Goal: Information Seeking & Learning: Learn about a topic

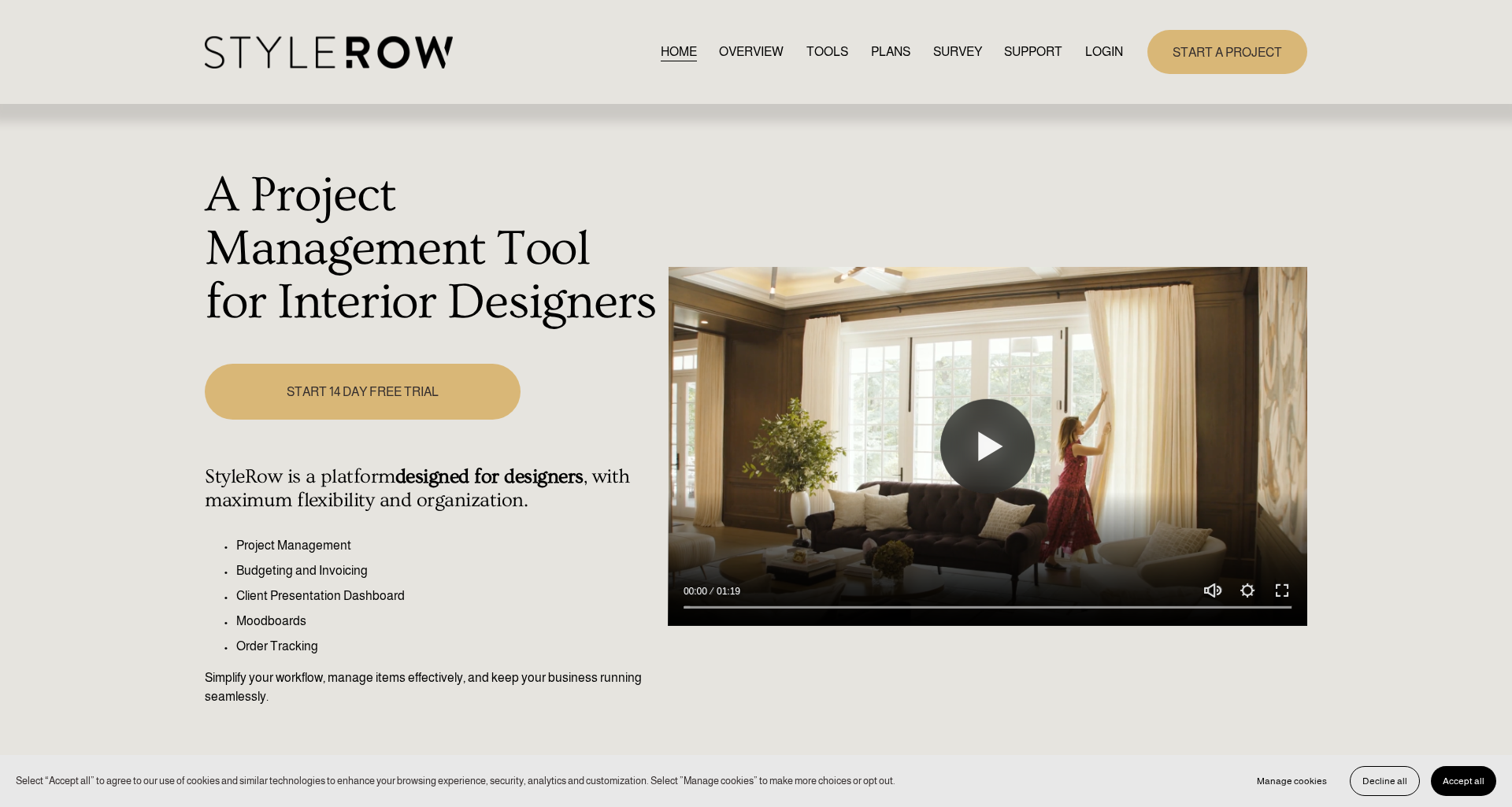
click at [796, 52] on nav "HOME OVERVIEW TOOLS PLANS SURVEY SUPPORT QUESTIONS FEATURED STYLEBOARD RESOURCE…" at bounding box center [892, 52] width 463 height 21
click at [816, 52] on link "TOOLS" at bounding box center [827, 52] width 42 height 21
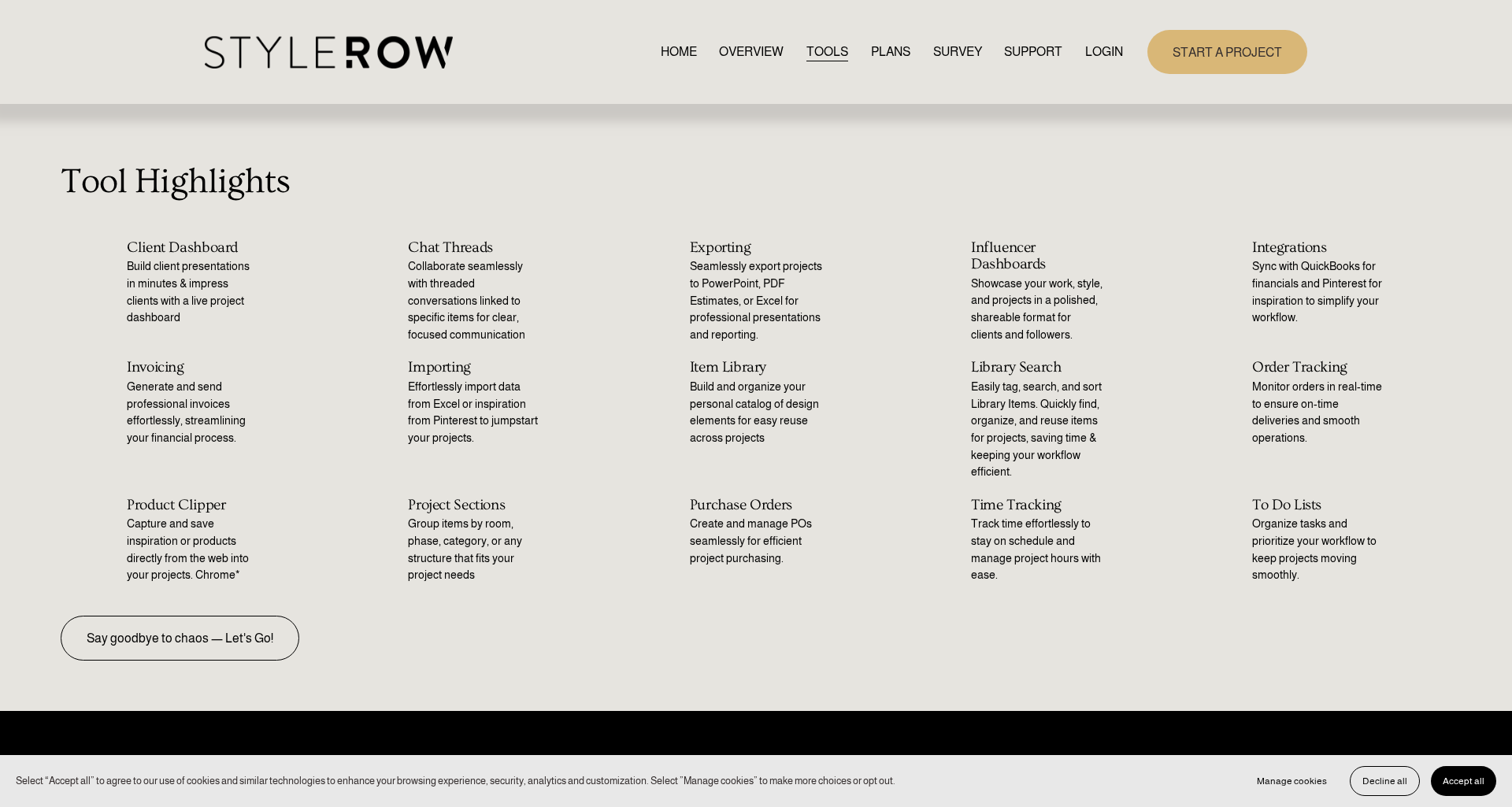
click at [218, 656] on link "Say goodbye to chaos — Let's Go!" at bounding box center [180, 638] width 238 height 45
click at [875, 52] on link "PLANS" at bounding box center [890, 52] width 39 height 21
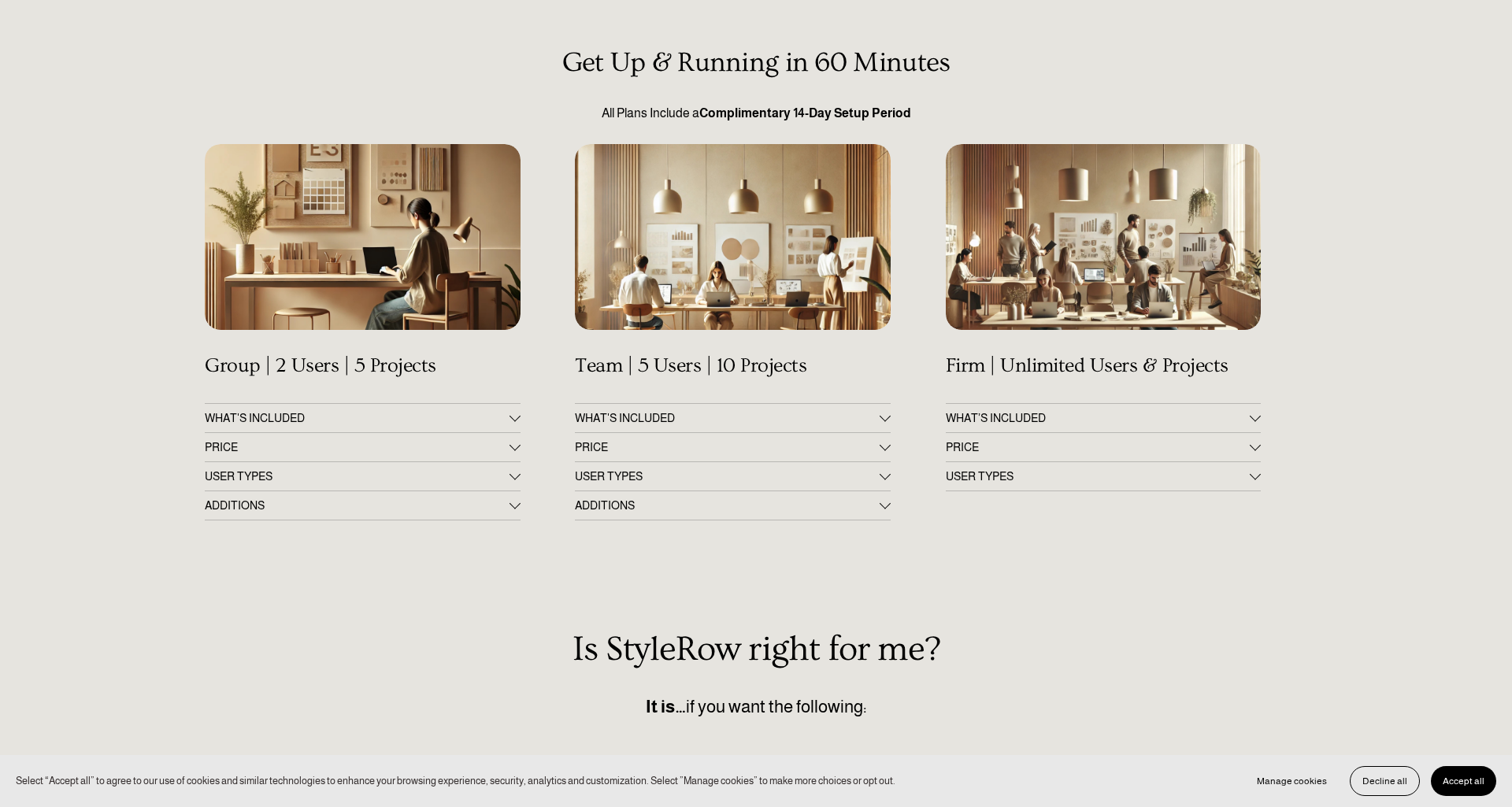
scroll to position [159, 0]
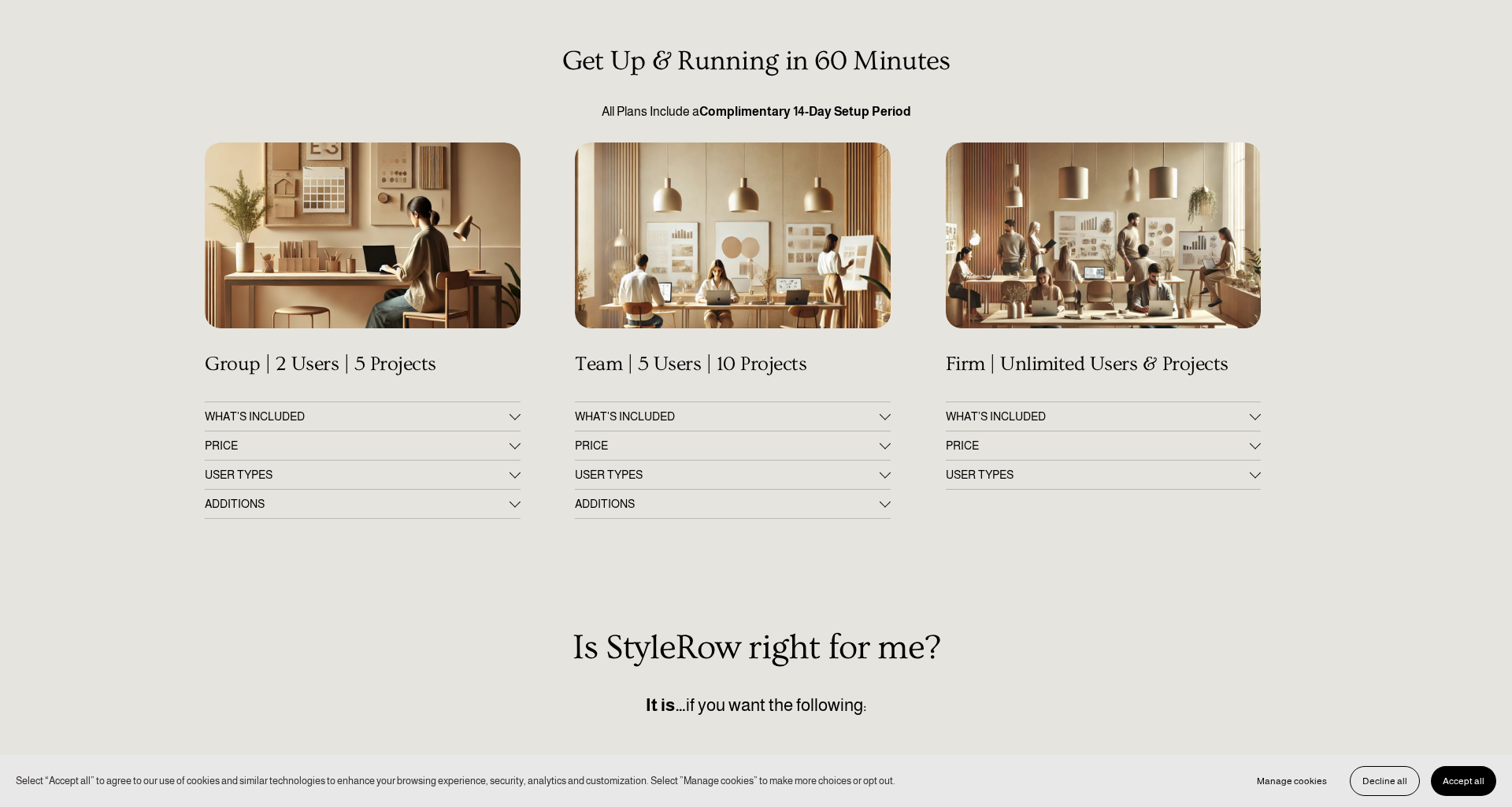
click at [512, 441] on div at bounding box center [515, 443] width 11 height 11
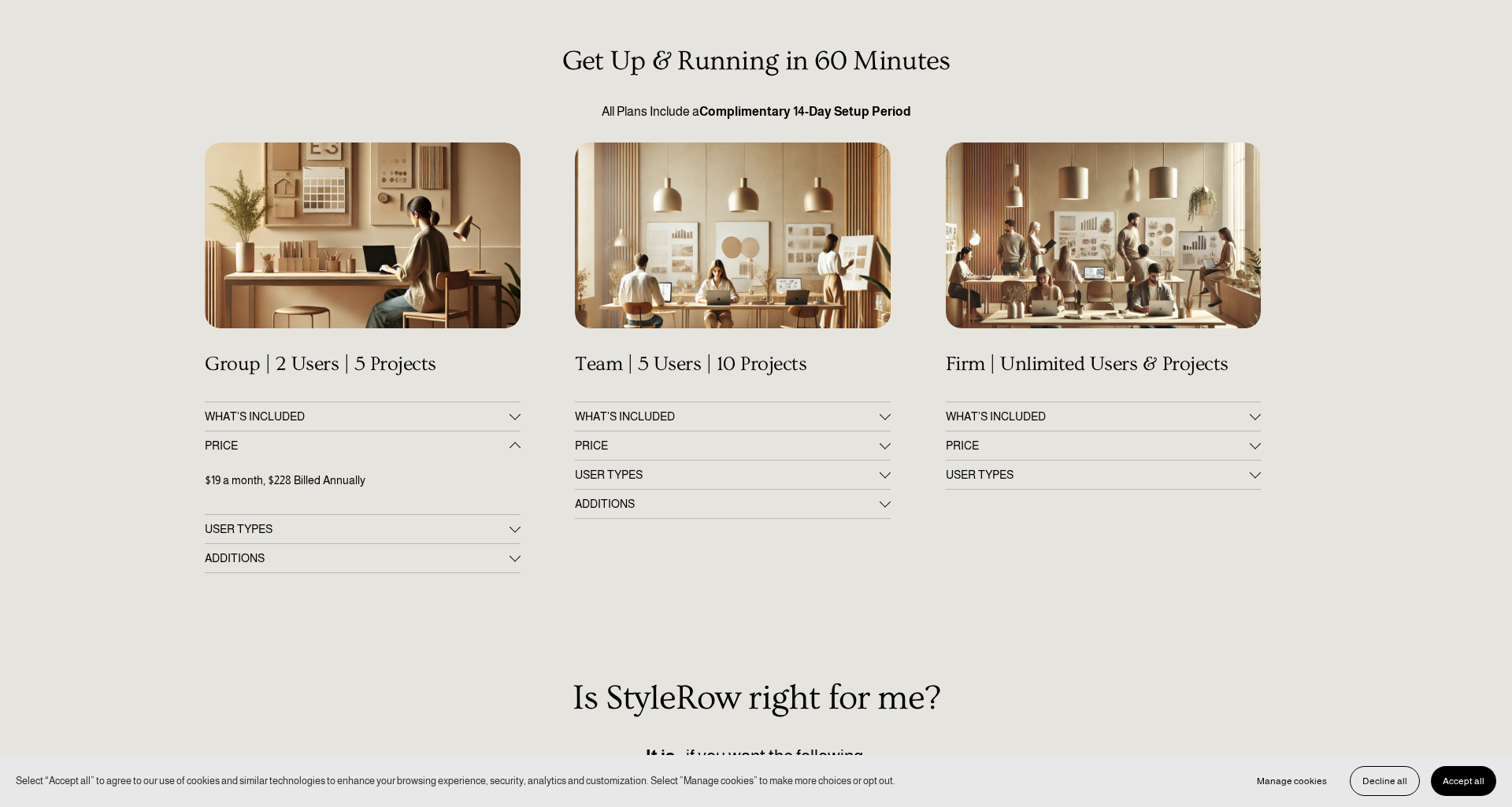
click at [512, 441] on div at bounding box center [515, 445] width 11 height 11
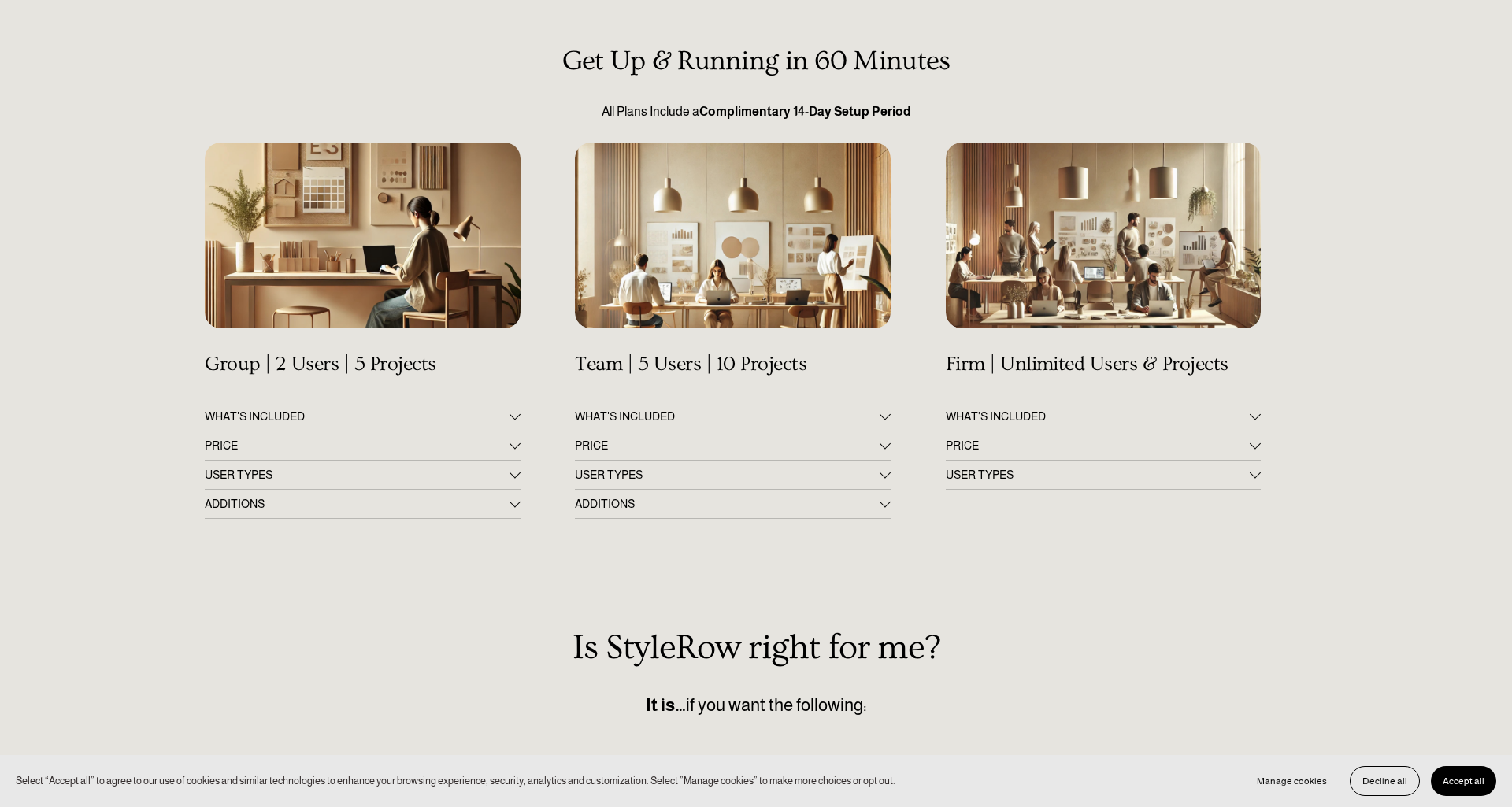
click at [653, 447] on span "PRICE" at bounding box center [727, 445] width 304 height 13
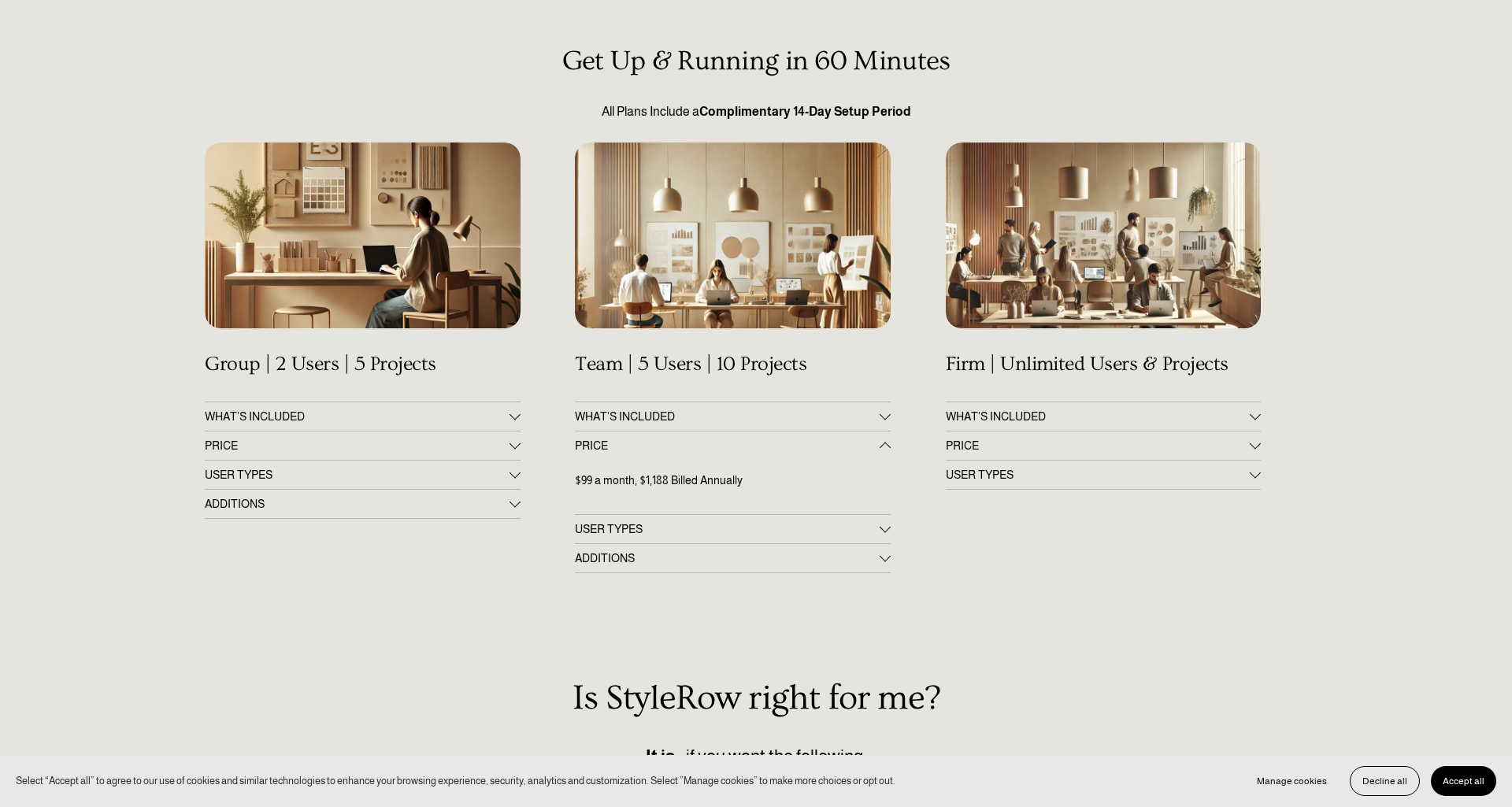
click at [655, 446] on span "PRICE" at bounding box center [727, 445] width 304 height 13
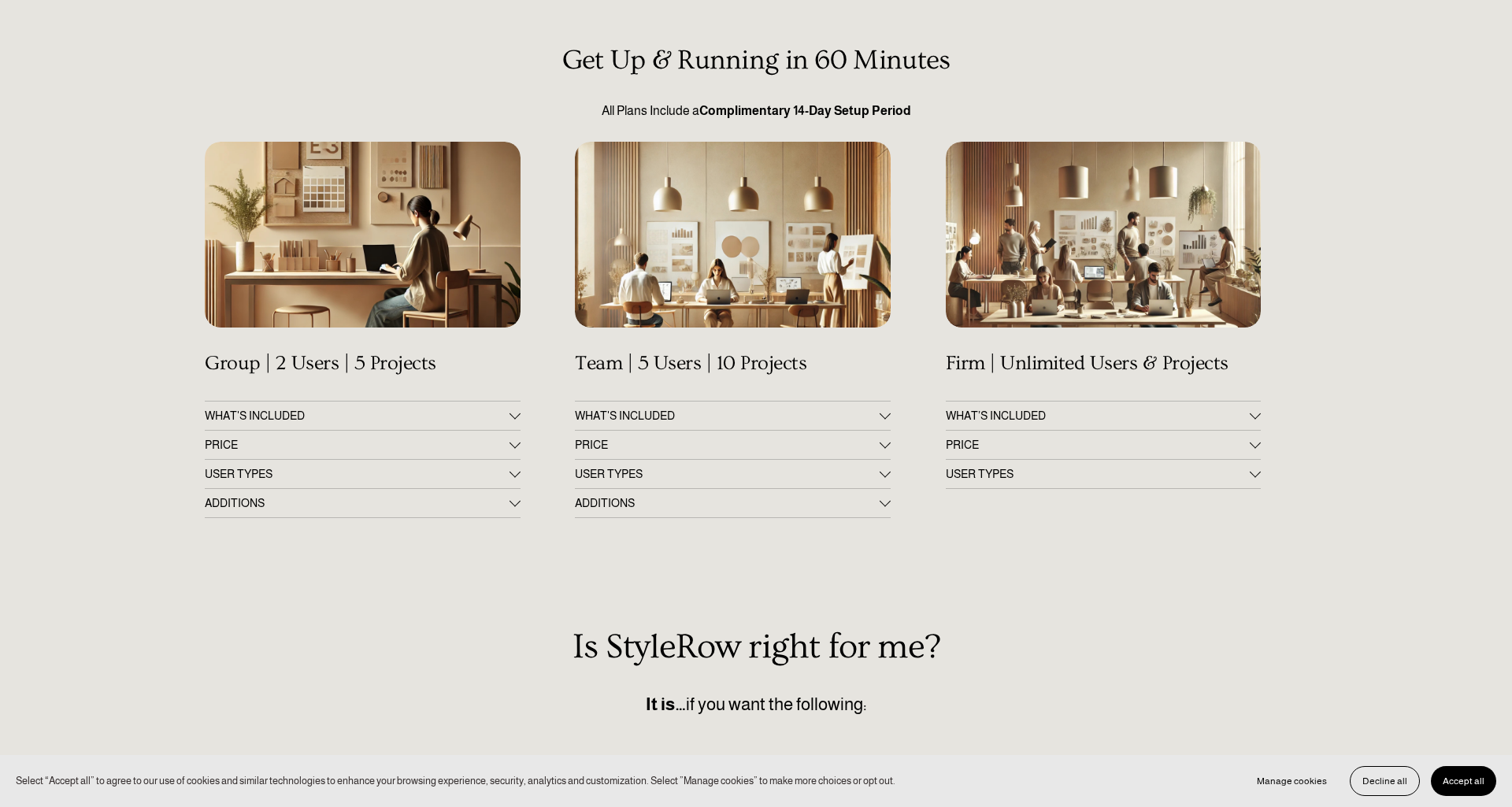
scroll to position [0, 0]
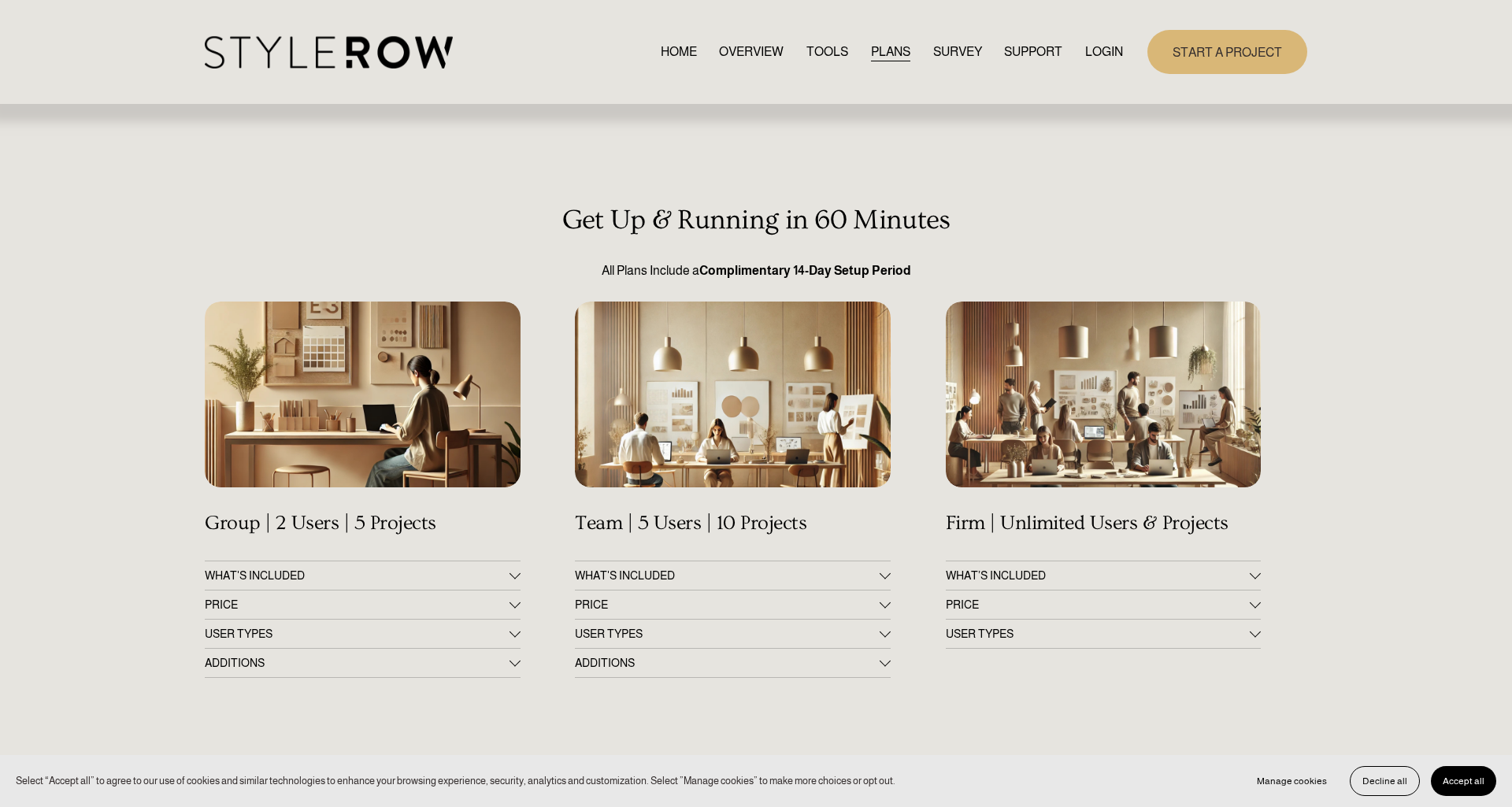
click at [744, 45] on link "OVERVIEW" at bounding box center [751, 52] width 64 height 21
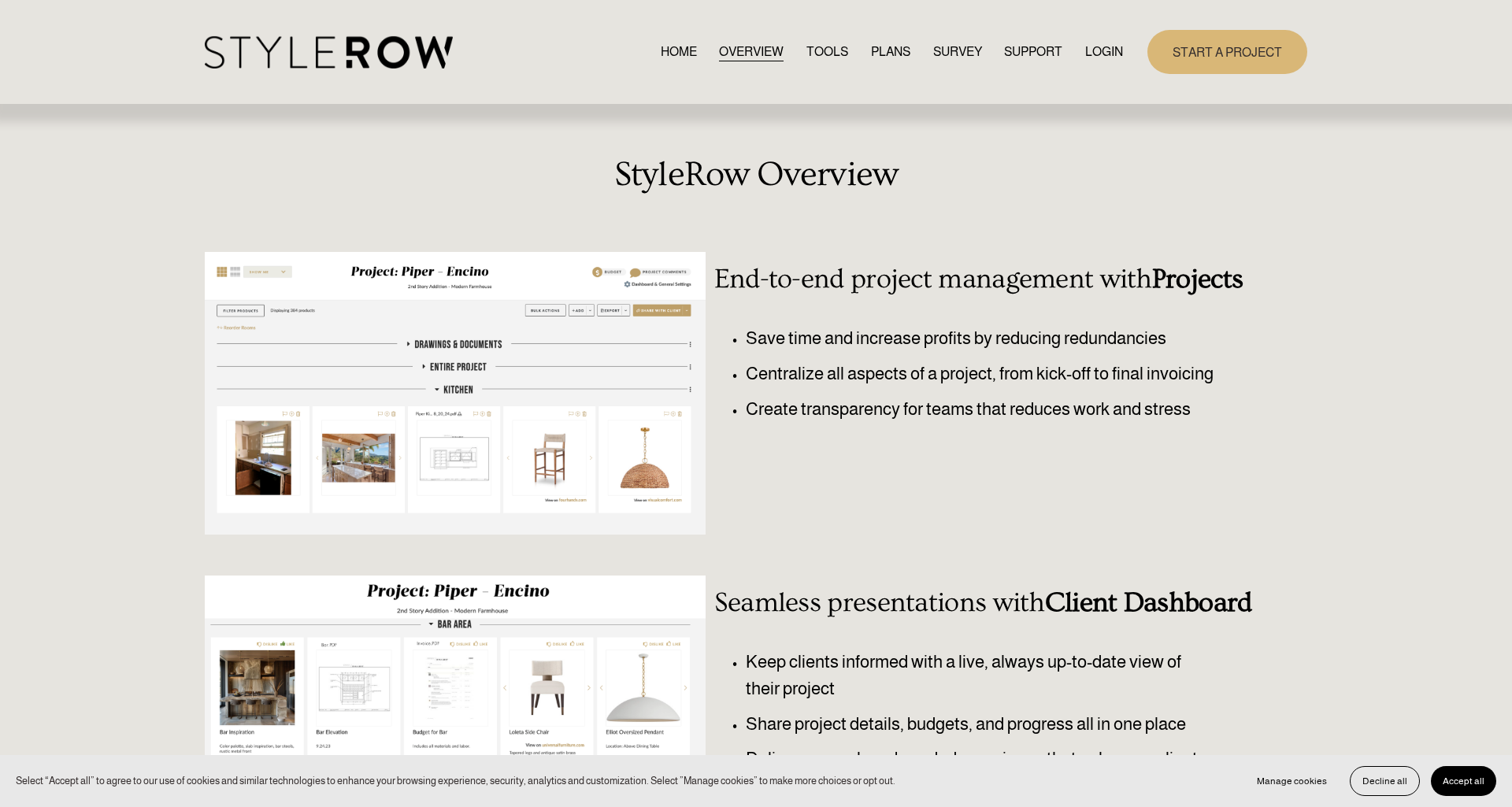
click at [464, 392] on div at bounding box center [455, 393] width 501 height 283
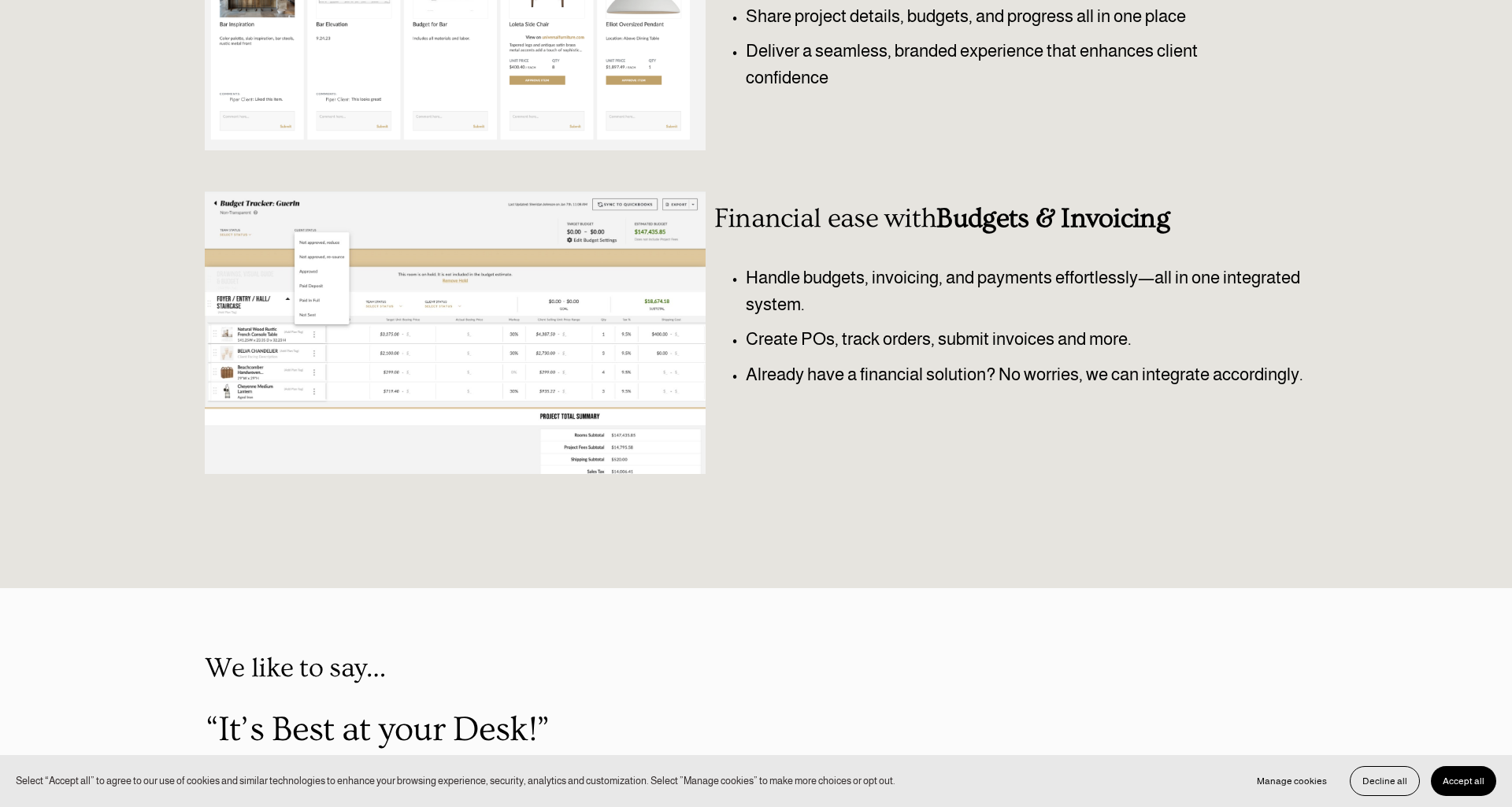
scroll to position [719, 0]
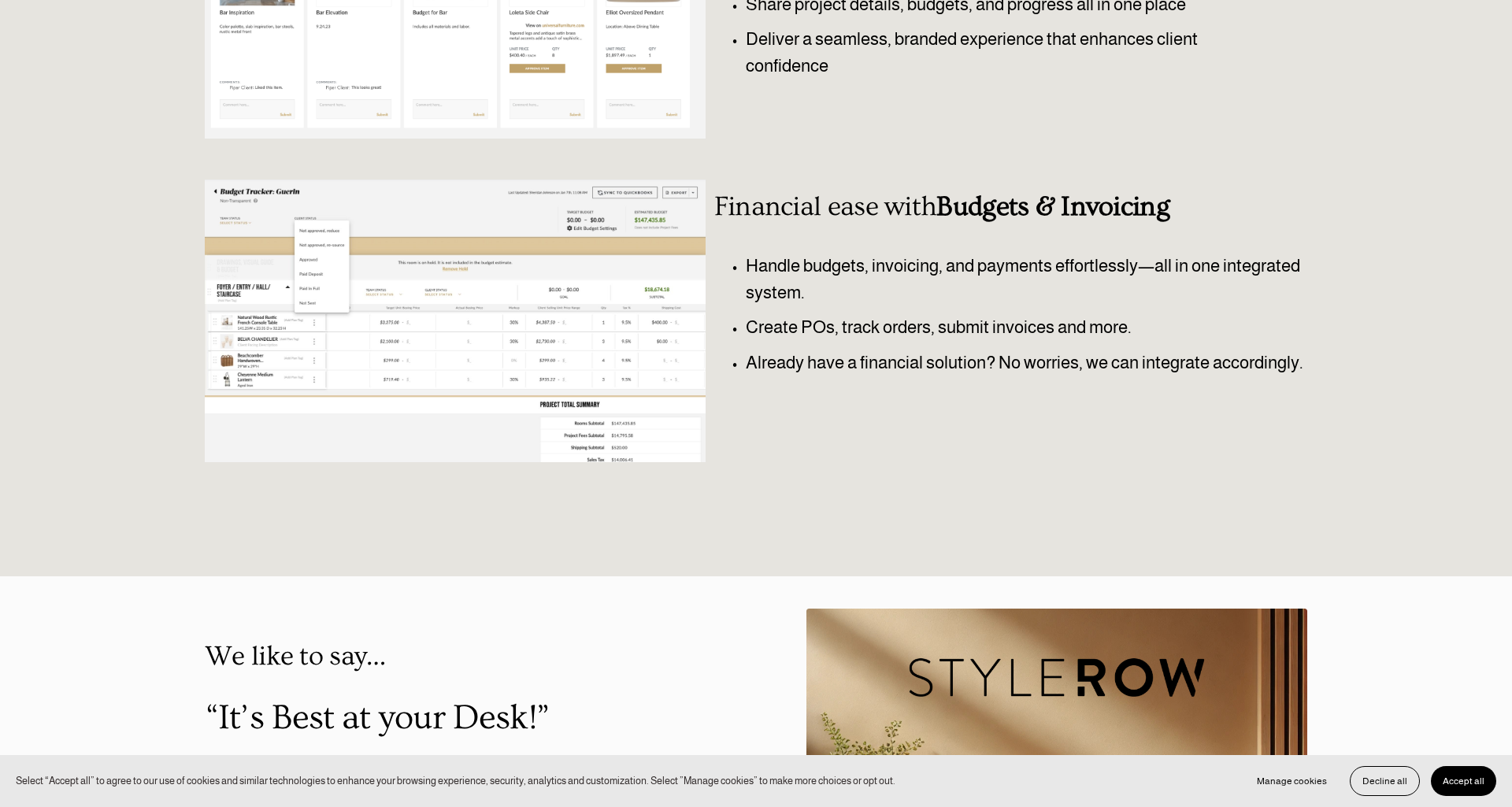
click at [607, 301] on div at bounding box center [455, 321] width 501 height 283
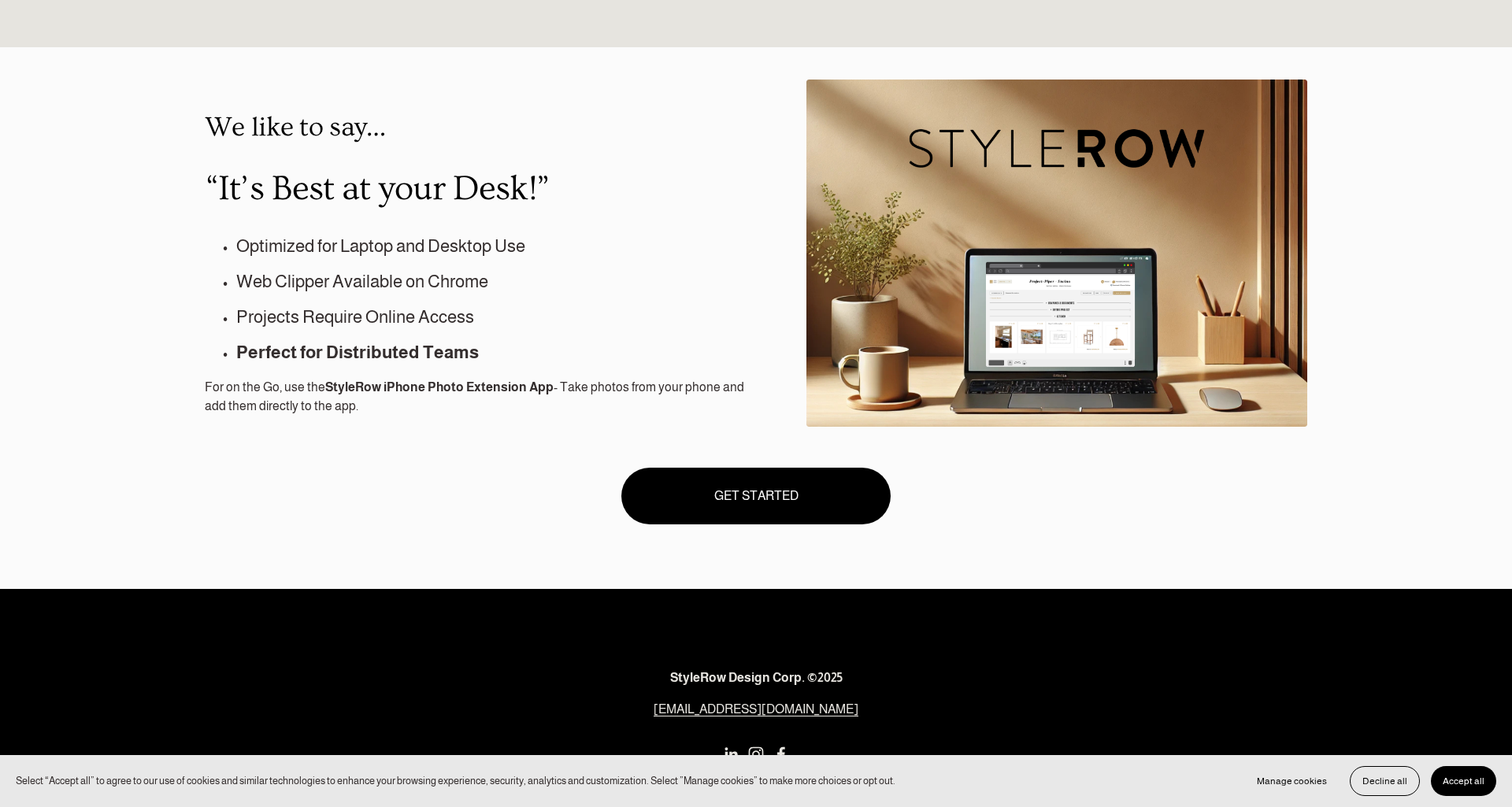
scroll to position [1343, 0]
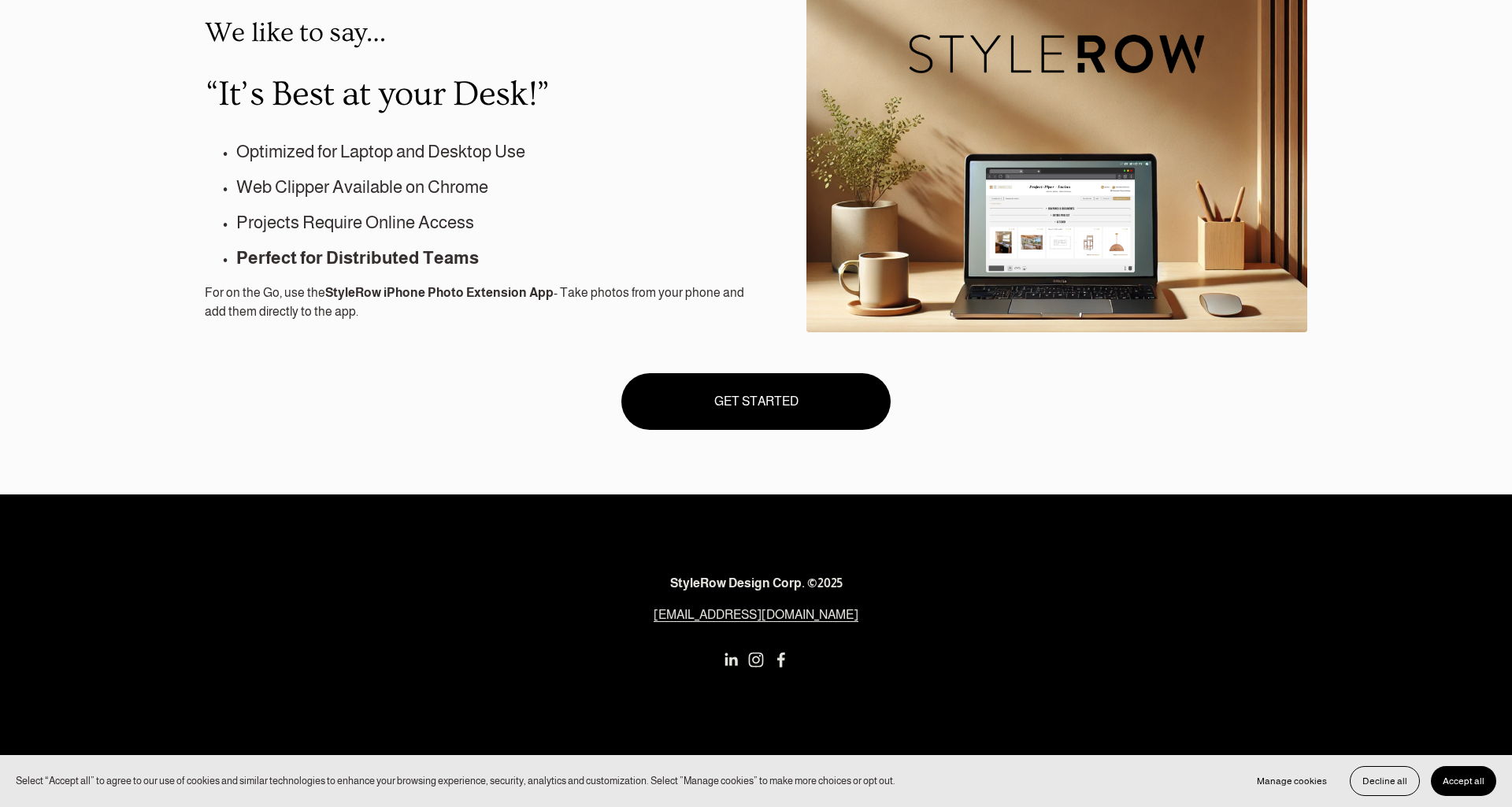
click at [734, 662] on use "LinkedIn" at bounding box center [731, 660] width 31 height 31
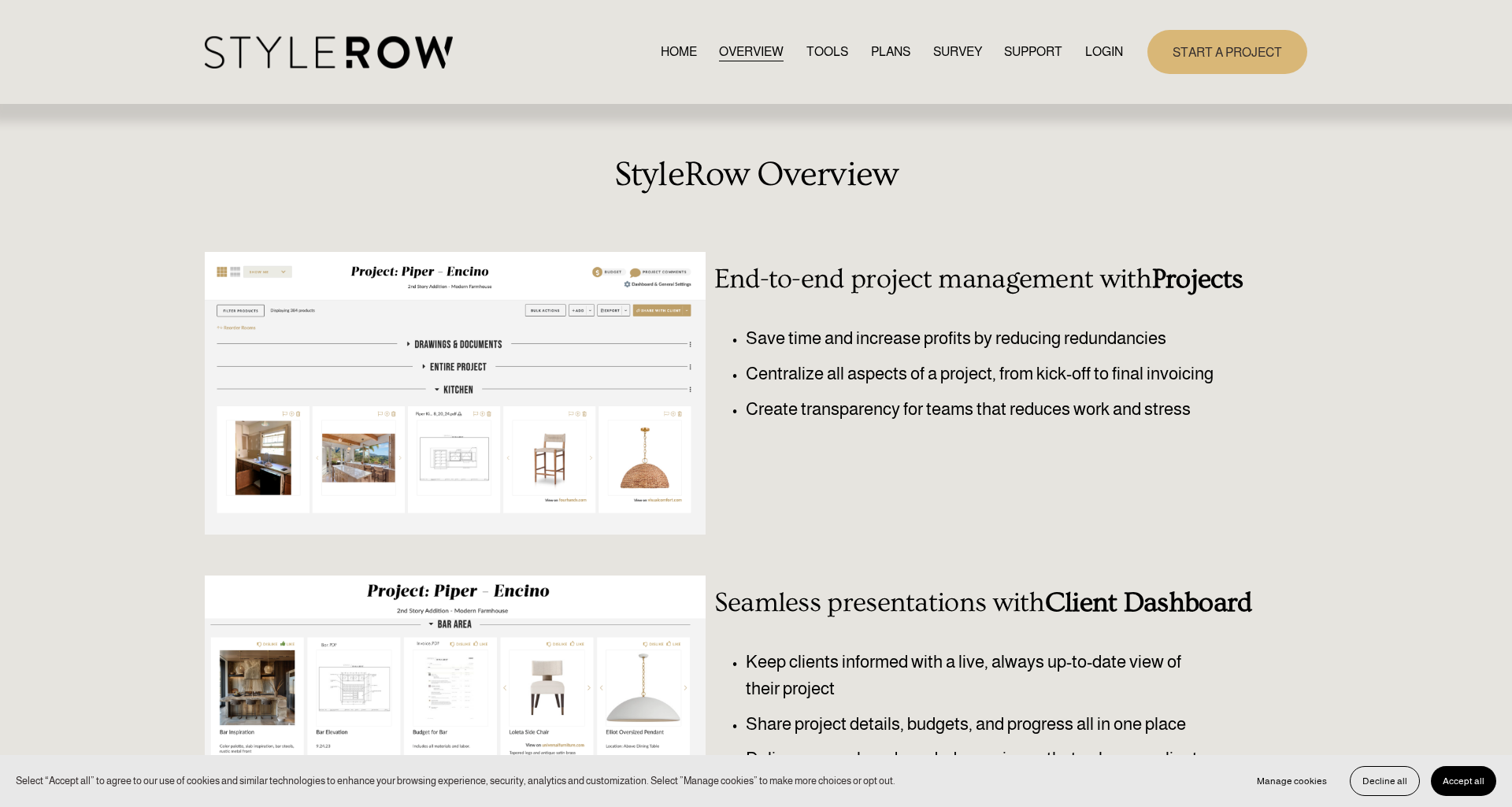
click at [939, 53] on link "SURVEY" at bounding box center [957, 52] width 49 height 21
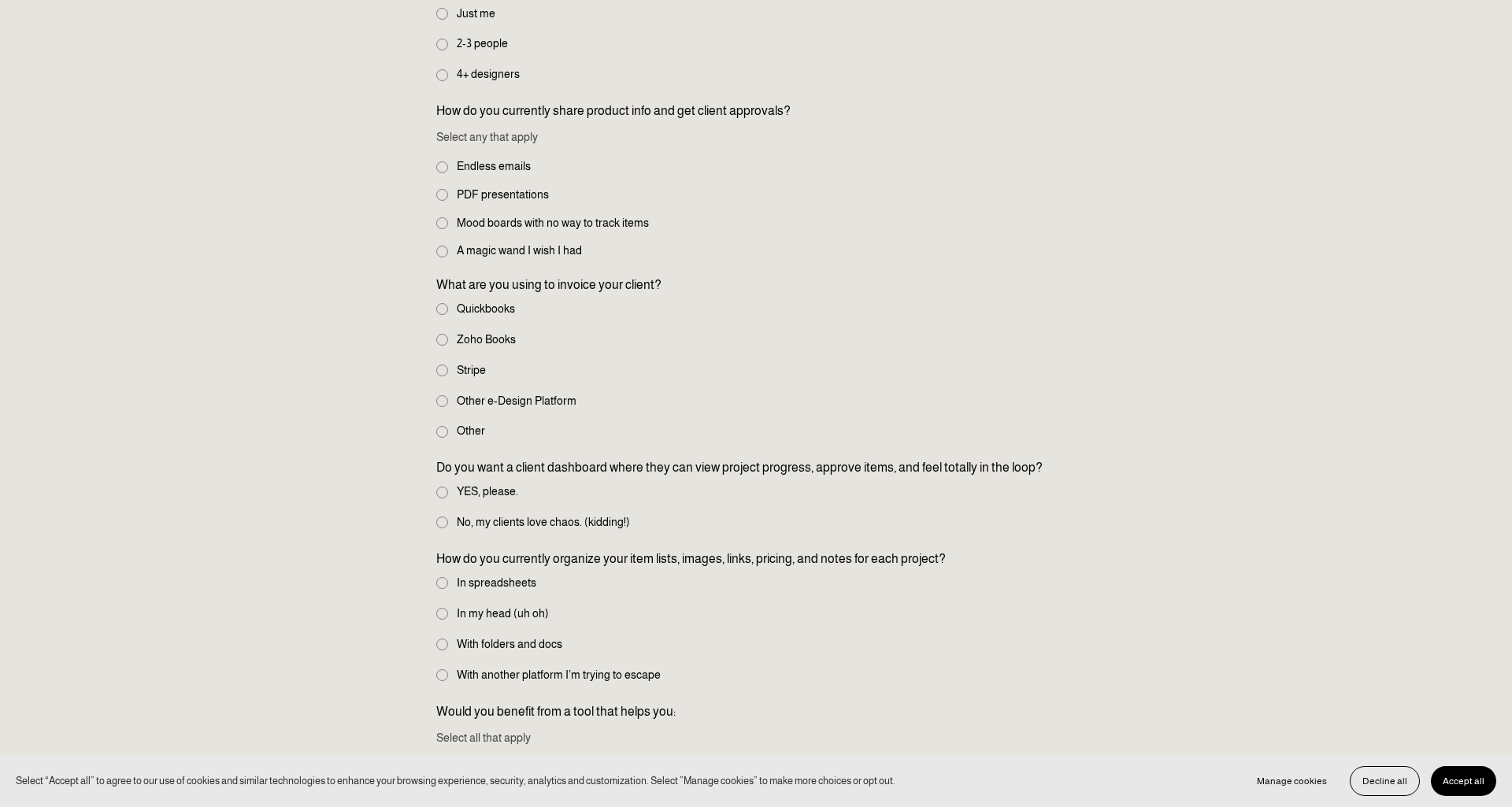
scroll to position [697, 0]
